Goal: Information Seeking & Learning: Find contact information

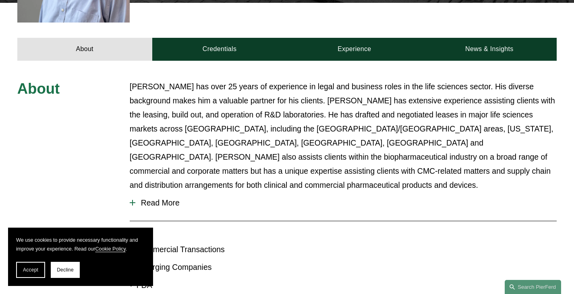
scroll to position [322, 0]
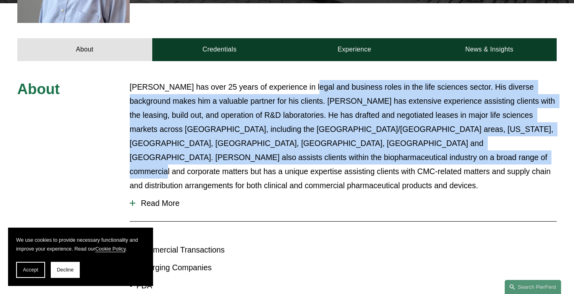
drag, startPoint x: 311, startPoint y: 80, endPoint x: 320, endPoint y: 143, distance: 63.8
click at [320, 143] on div "About Brian has over 25 years of experience in legal and business roles in the …" at bounding box center [287, 235] width 574 height 348
click at [320, 143] on p "[PERSON_NAME] has over 25 years of experience in legal and business roles in th…" at bounding box center [343, 136] width 427 height 113
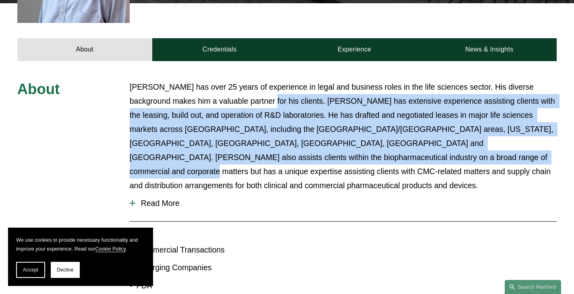
drag, startPoint x: 360, startPoint y: 136, endPoint x: 374, endPoint y: 151, distance: 21.1
click at [375, 150] on p "[PERSON_NAME] has over 25 years of experience in legal and business roles in th…" at bounding box center [343, 136] width 427 height 113
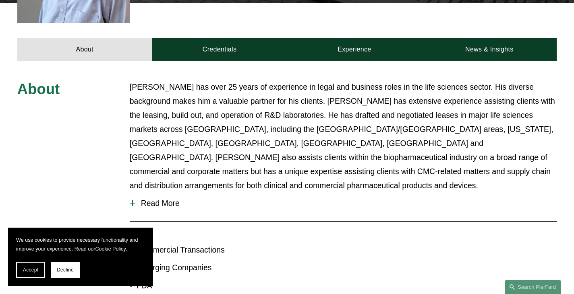
click at [372, 154] on p "Brian has over 25 years of experience in legal and business roles in the life s…" at bounding box center [343, 136] width 427 height 113
drag, startPoint x: 229, startPoint y: 93, endPoint x: 353, endPoint y: 181, distance: 151.9
click at [353, 181] on div "About Brian has over 25 years of experience in legal and business roles in the …" at bounding box center [287, 235] width 574 height 310
drag, startPoint x: 353, startPoint y: 181, endPoint x: 339, endPoint y: 170, distance: 18.0
click at [353, 199] on span "Read More" at bounding box center [345, 203] width 421 height 9
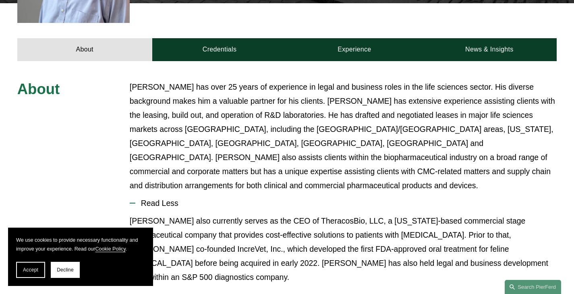
click at [267, 147] on p "Brian has over 25 years of experience in legal and business roles in the life s…" at bounding box center [343, 136] width 427 height 113
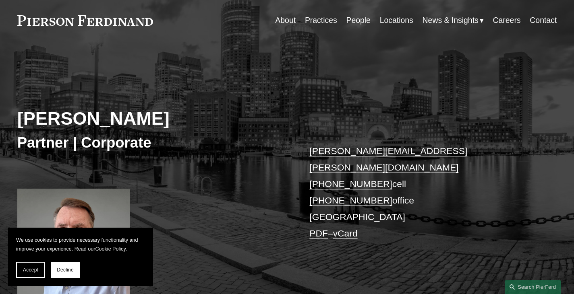
scroll to position [0, 0]
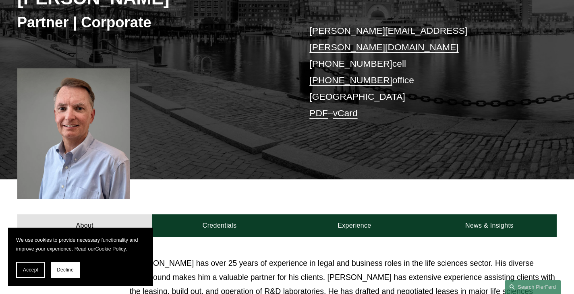
scroll to position [147, 0]
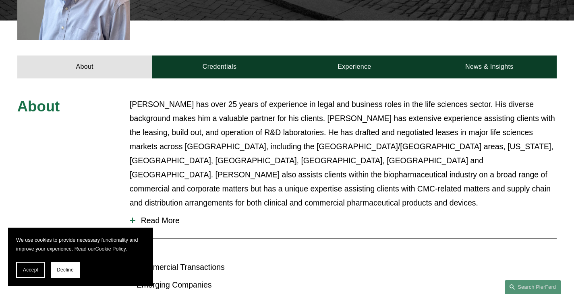
scroll to position [304, 0]
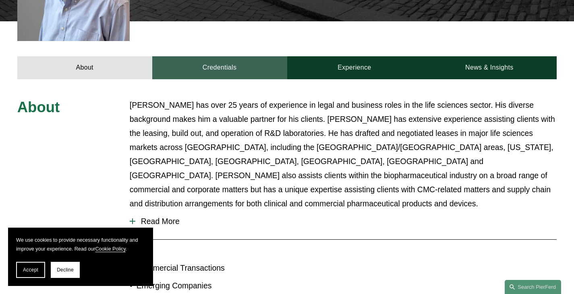
click at [239, 56] on link "Credentials" at bounding box center [219, 67] width 135 height 23
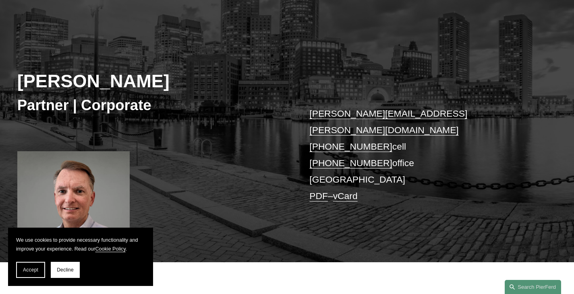
scroll to position [62, 0]
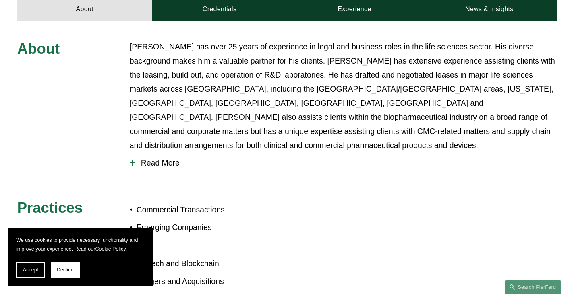
click at [261, 40] on p "[PERSON_NAME] has over 25 years of experience in legal and business roles in th…" at bounding box center [343, 96] width 427 height 113
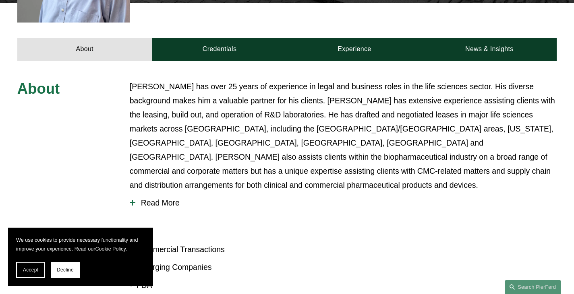
scroll to position [323, 0]
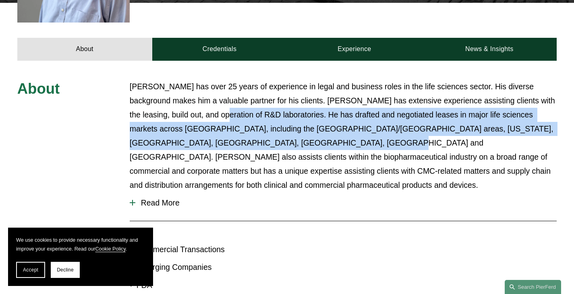
drag, startPoint x: 245, startPoint y: 113, endPoint x: 259, endPoint y: 125, distance: 18.2
click at [259, 124] on p "[PERSON_NAME] has over 25 years of experience in legal and business roles in th…" at bounding box center [343, 136] width 427 height 113
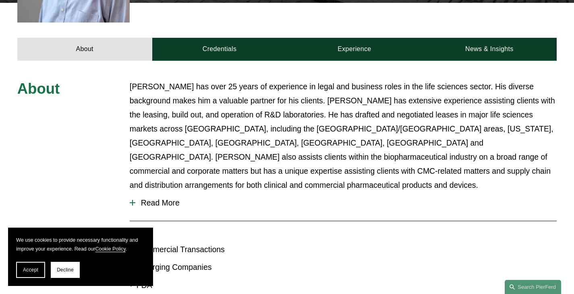
click at [236, 151] on p "Brian has over 25 years of experience in legal and business roles in the life s…" at bounding box center [343, 136] width 427 height 113
click at [153, 199] on span "Read More" at bounding box center [345, 203] width 421 height 9
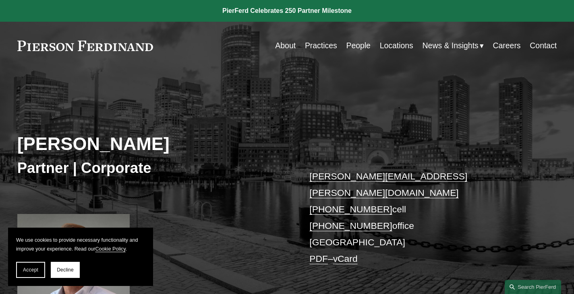
scroll to position [0, 0]
click at [113, 46] on link at bounding box center [85, 46] width 136 height 10
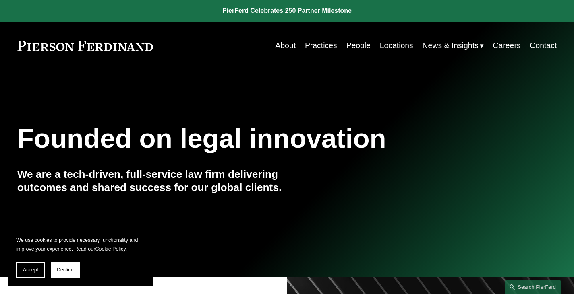
click at [318, 47] on link "Practices" at bounding box center [321, 46] width 32 height 16
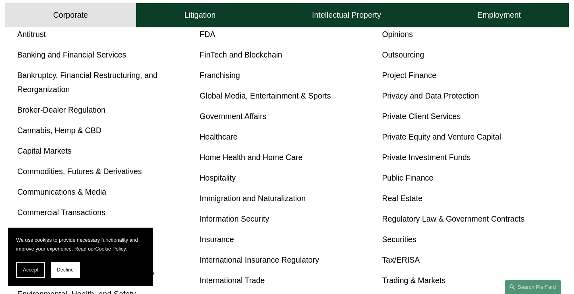
click at [409, 197] on link "Real Estate" at bounding box center [402, 198] width 40 height 9
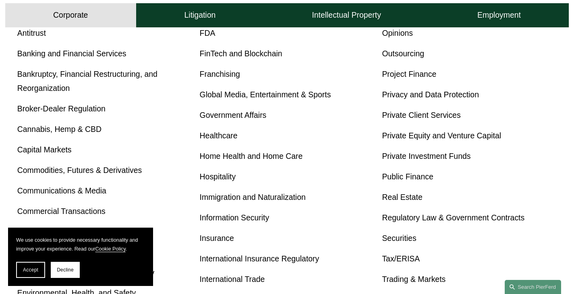
scroll to position [321, 0]
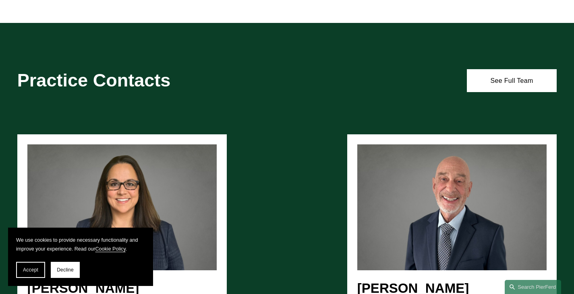
scroll to position [806, 0]
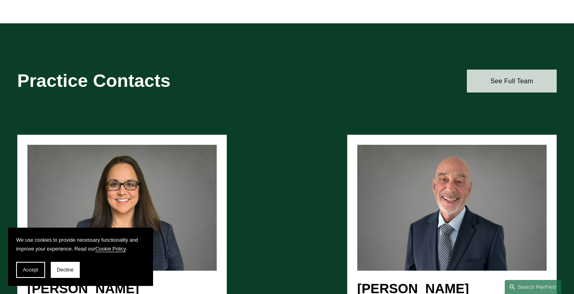
click at [495, 81] on link "See Full Team" at bounding box center [512, 81] width 90 height 23
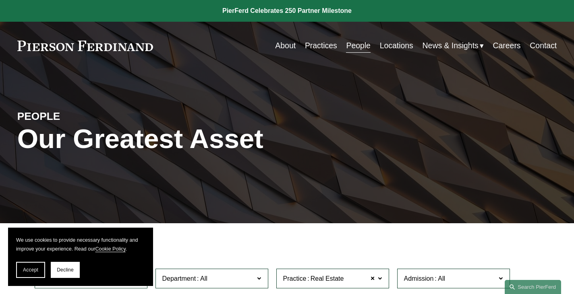
click at [354, 49] on link "People" at bounding box center [358, 46] width 24 height 16
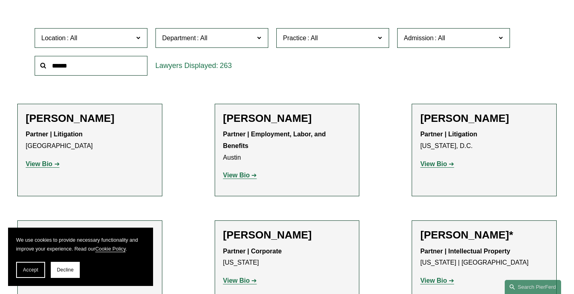
scroll to position [241, 0]
click at [327, 39] on span "Practice" at bounding box center [329, 37] width 92 height 11
click at [90, 37] on span "Location" at bounding box center [87, 37] width 92 height 11
click at [0, 0] on link "[GEOGRAPHIC_DATA]" at bounding box center [0, 0] width 0 height 0
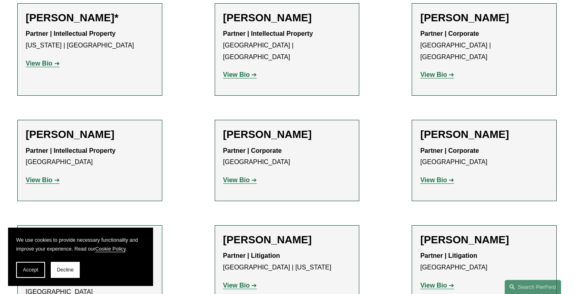
scroll to position [343, 0]
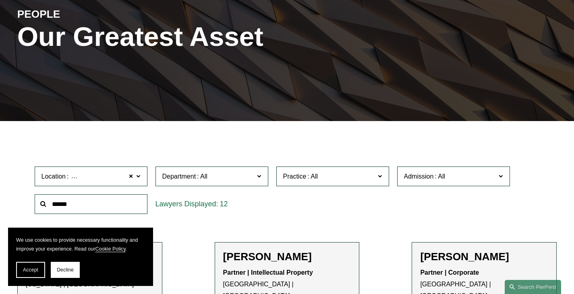
click at [194, 174] on span "Department" at bounding box center [208, 176] width 92 height 11
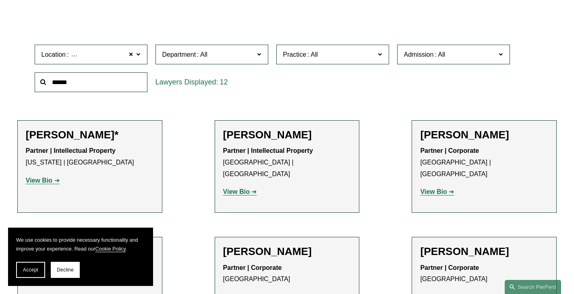
click at [321, 54] on span "Practice" at bounding box center [329, 54] width 92 height 11
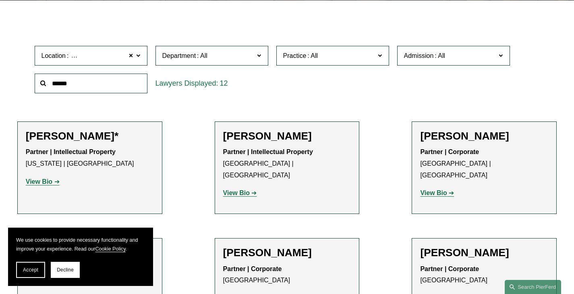
scroll to position [1329, 0]
click at [0, 0] on link "Real Estate" at bounding box center [0, 0] width 0 height 0
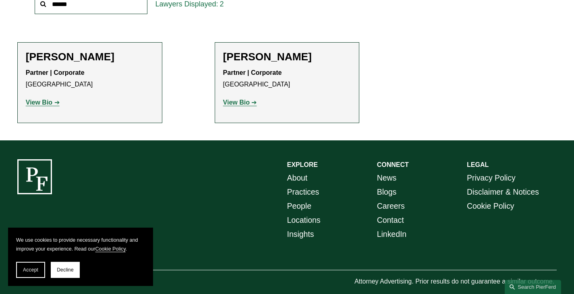
scroll to position [303, 0]
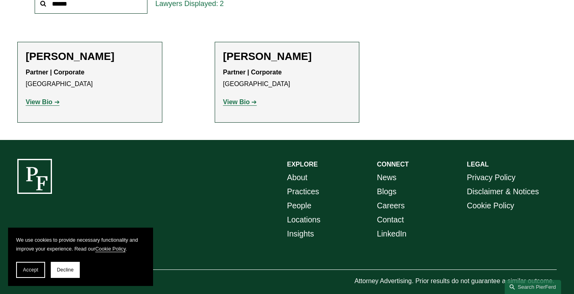
click at [237, 105] on strong "View Bio" at bounding box center [236, 102] width 27 height 7
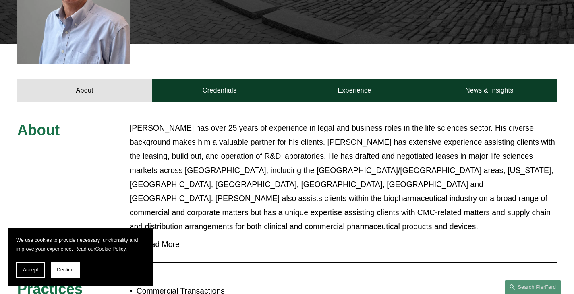
scroll to position [281, 0]
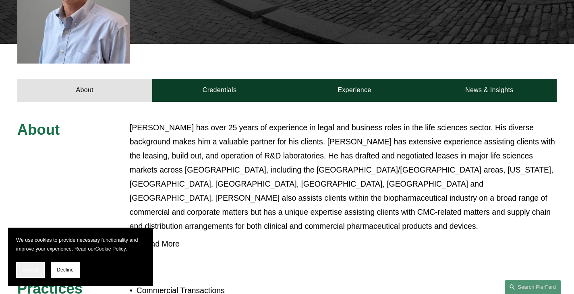
click at [24, 270] on span "Accept" at bounding box center [30, 270] width 15 height 6
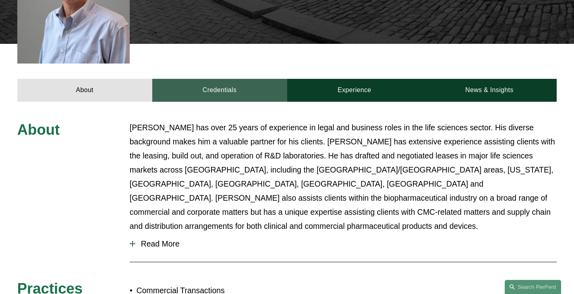
click at [221, 79] on link "Credentials" at bounding box center [219, 90] width 135 height 23
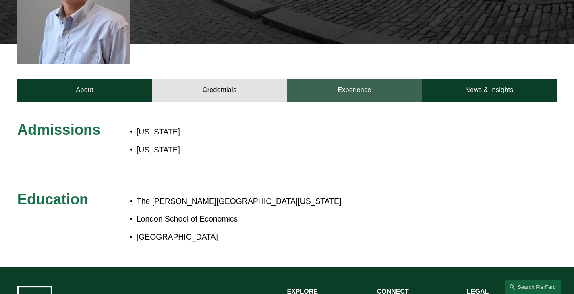
click at [348, 79] on link "Experience" at bounding box center [354, 90] width 135 height 23
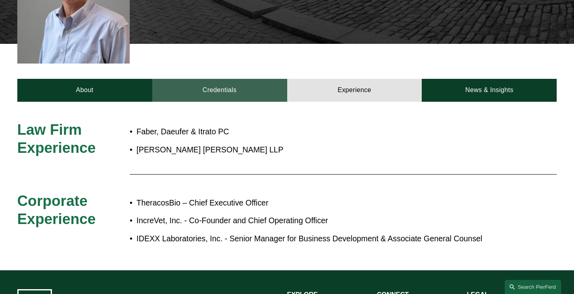
click at [214, 79] on link "Credentials" at bounding box center [219, 90] width 135 height 23
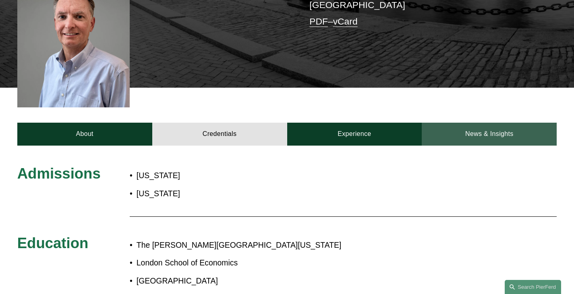
scroll to position [238, 0]
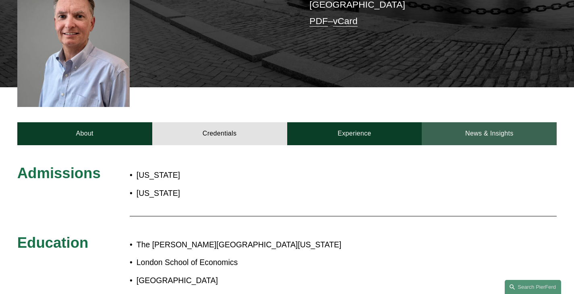
click at [506, 122] on link "News & Insights" at bounding box center [489, 133] width 135 height 23
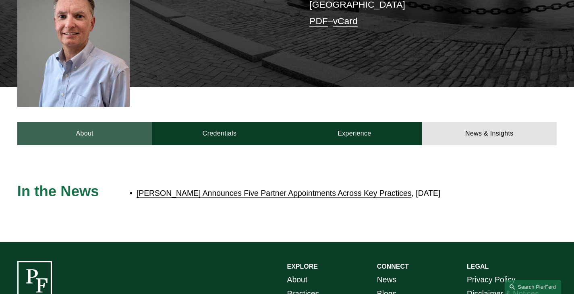
click at [57, 123] on link "About" at bounding box center [84, 133] width 135 height 23
